Goal: Information Seeking & Learning: Learn about a topic

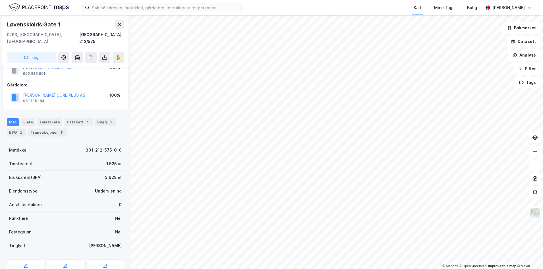
scroll to position [28, 0]
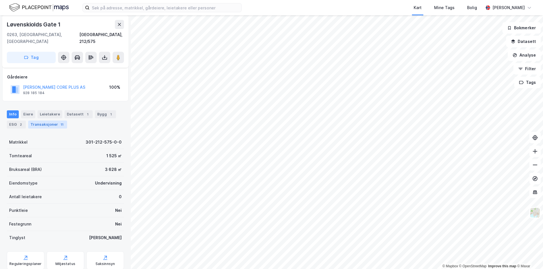
click at [59, 122] on div "11" at bounding box center [62, 125] width 6 height 6
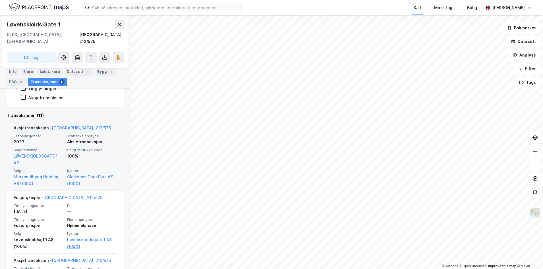
scroll to position [114, 0]
